Goal: Task Accomplishment & Management: Complete application form

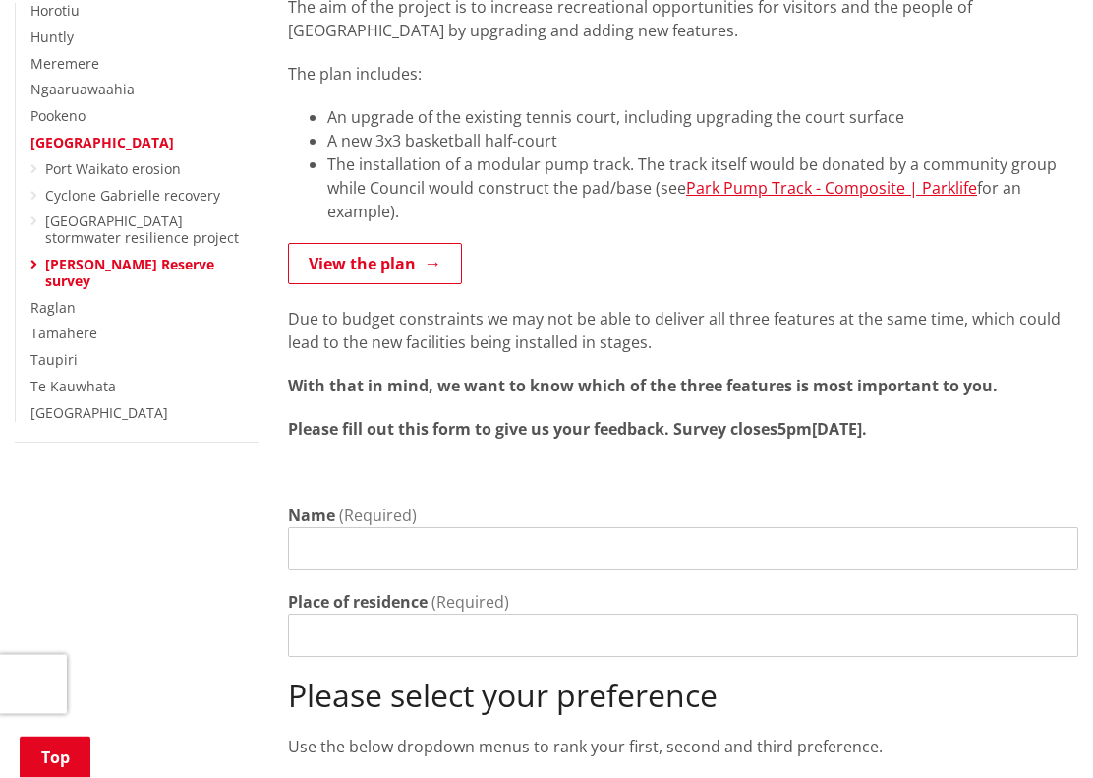
scroll to position [471, 0]
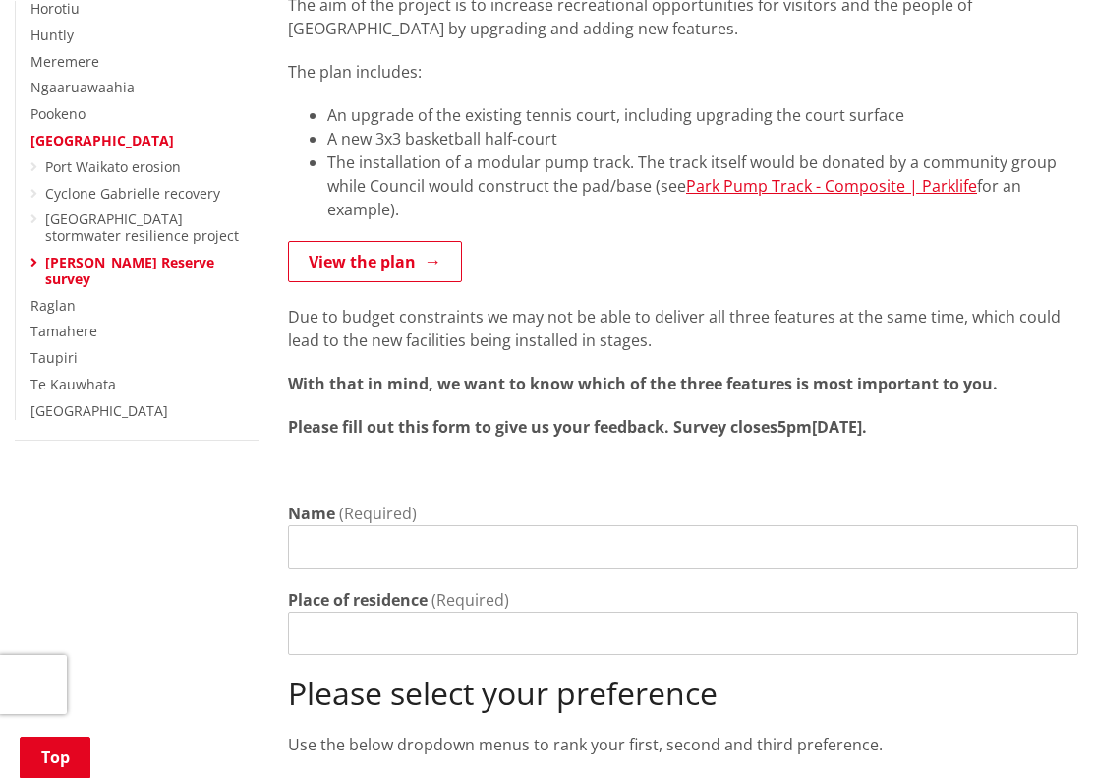
click at [319, 525] on input "Name" at bounding box center [683, 546] width 791 height 43
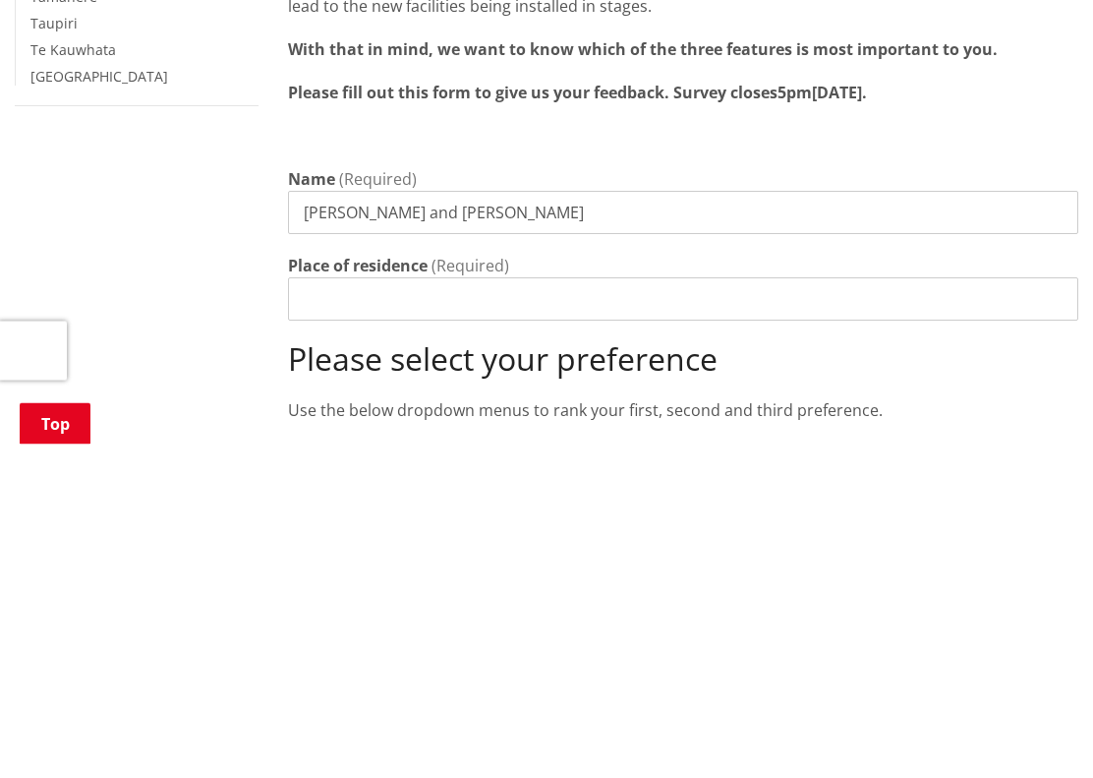
type input "[PERSON_NAME] and [PERSON_NAME]"
click at [310, 612] on input "Place of residence" at bounding box center [683, 633] width 791 height 43
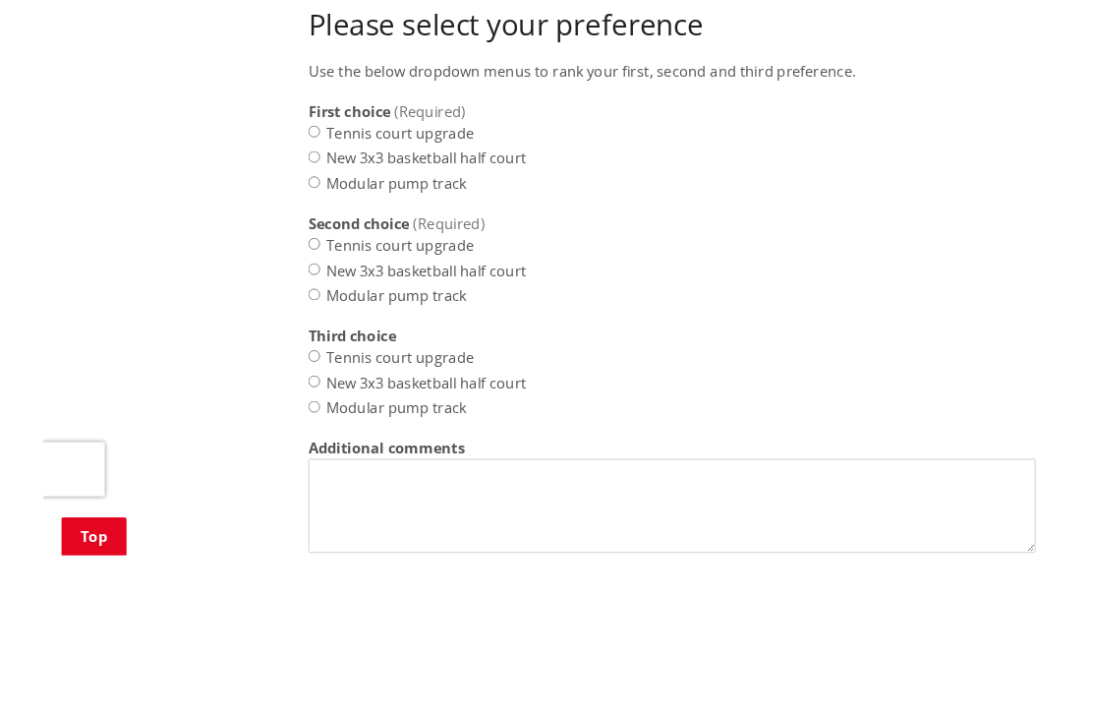
scroll to position [966, 0]
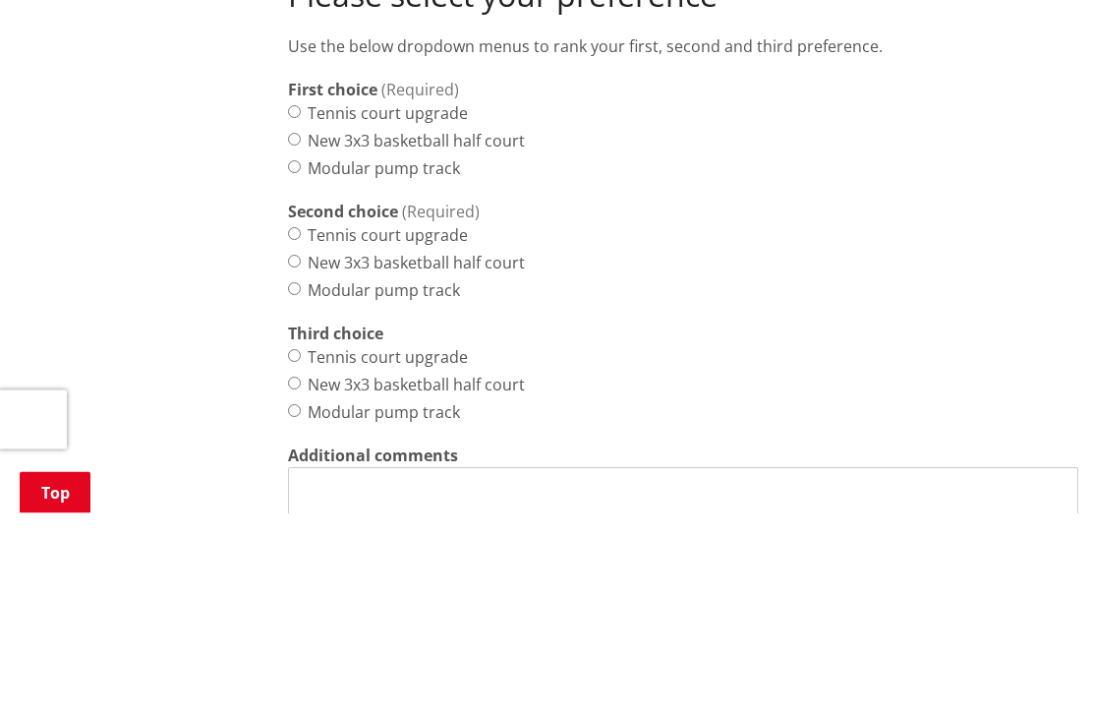
type input "[STREET_ADDRESS]"
click at [298, 309] on input "Tennis court upgrade" at bounding box center [294, 315] width 13 height 13
radio input "true"
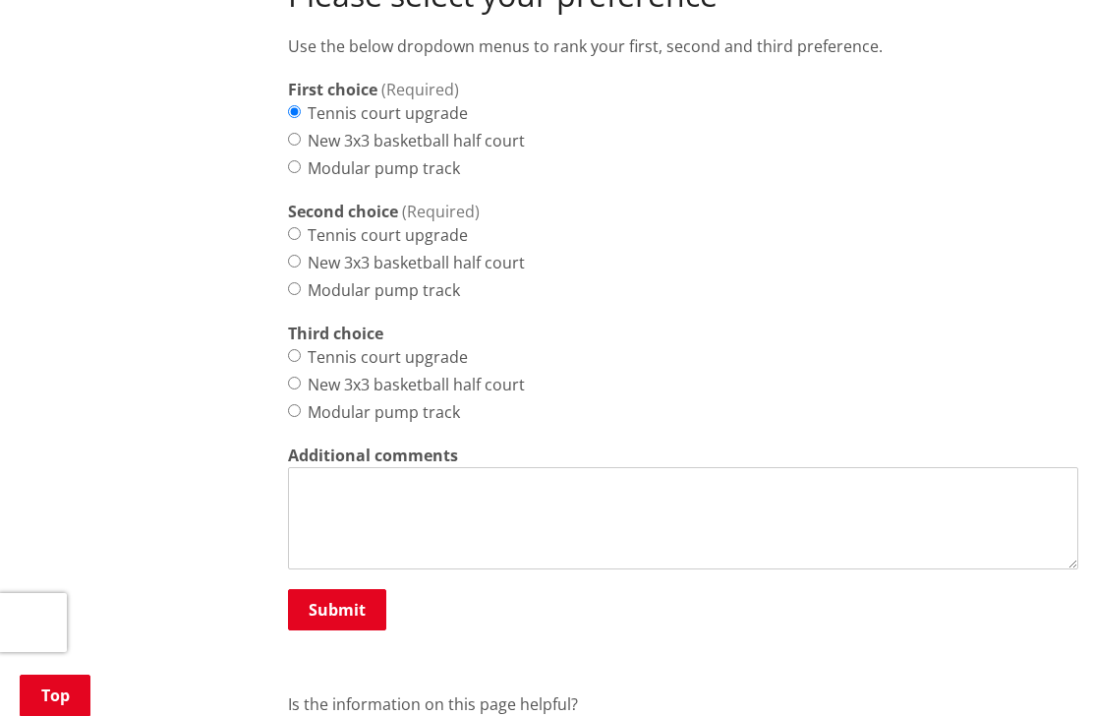
click at [289, 133] on input "New 3x3 basketball half court" at bounding box center [294, 139] width 13 height 13
radio input "true"
click at [281, 155] on div "We are planning improvements to Phillips Reserve on Cordyline Road, Port Waikat…" at bounding box center [683, 47] width 820 height 1638
click at [293, 105] on input "Tennis court upgrade" at bounding box center [294, 111] width 13 height 13
radio input "true"
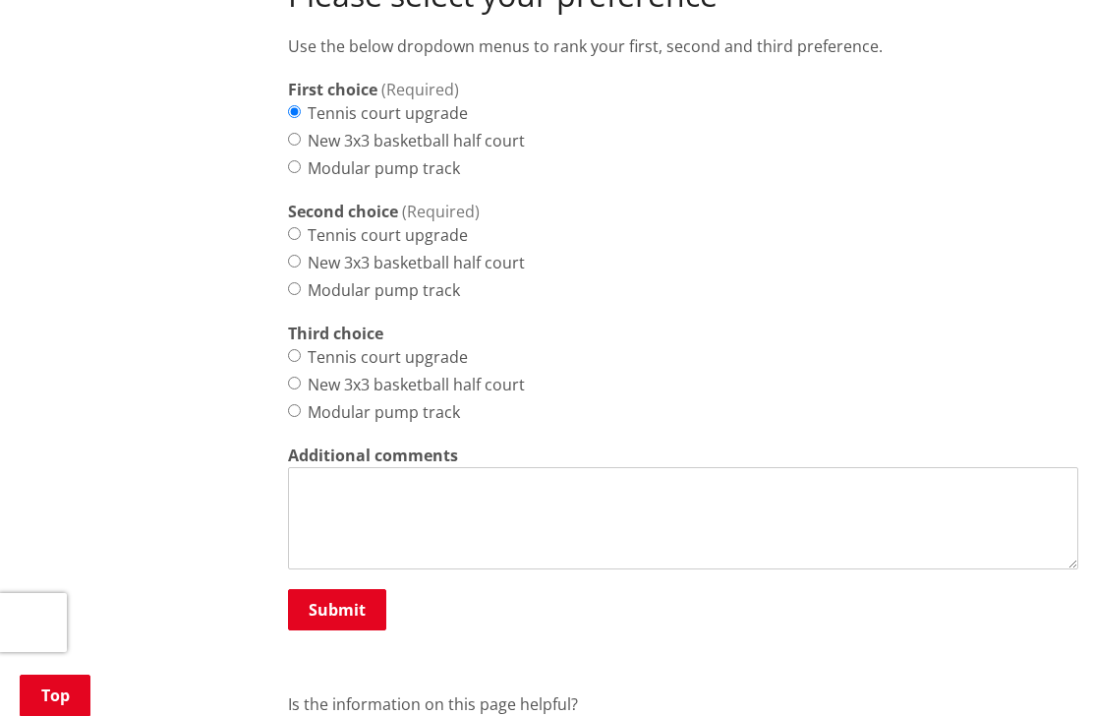
click at [301, 255] on input "New 3x3 basketball half court" at bounding box center [294, 261] width 13 height 13
radio input "true"
click at [293, 404] on input "Modular pump track" at bounding box center [294, 410] width 13 height 13
radio input "true"
click at [332, 467] on textarea "Additional comments" at bounding box center [683, 518] width 791 height 102
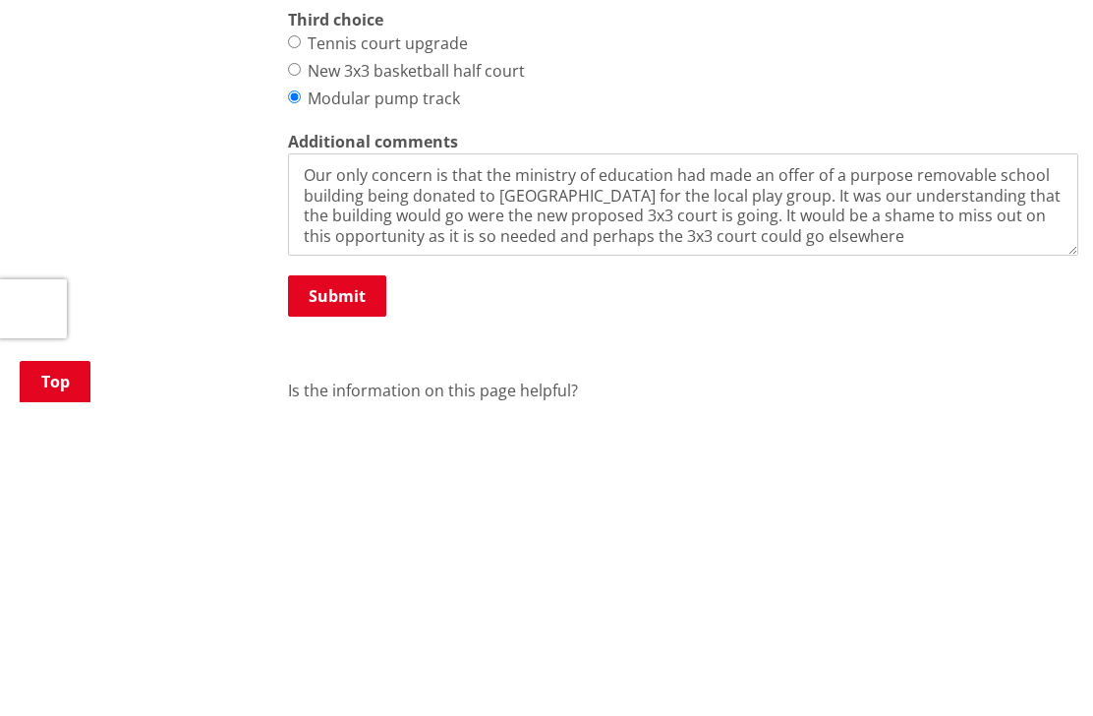
type textarea "Our only concern is that the ministry of education had made an offer of a purpo…"
click at [337, 589] on button "Submit" at bounding box center [337, 609] width 98 height 41
